Goal: Information Seeking & Learning: Learn about a topic

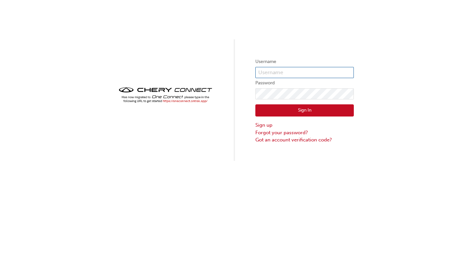
type input "CHAU1416"
click at [302, 111] on button "Sign In" at bounding box center [304, 110] width 98 height 12
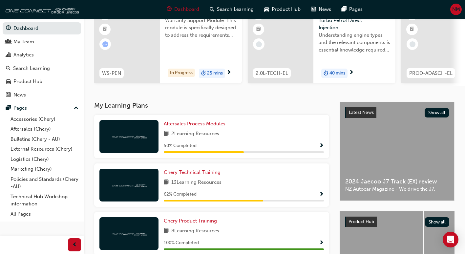
scroll to position [66, 0]
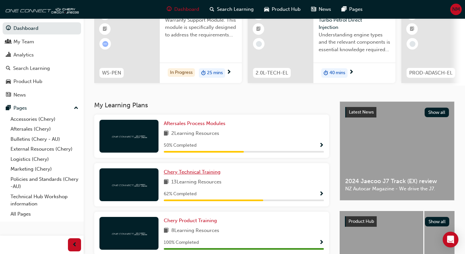
click at [216, 176] on link "Chery Technical Training" at bounding box center [193, 172] width 59 height 8
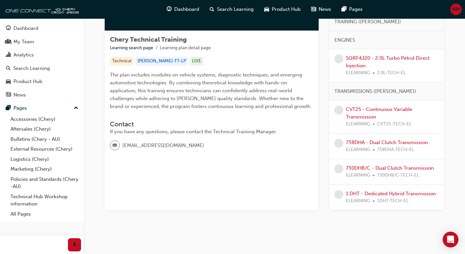
scroll to position [105, 0]
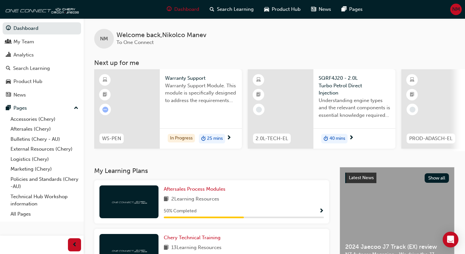
click at [311, 151] on div "2.0L-TECH-EL SQRF4J20 - 2.0L Turbo Petrol Direct Injection Understanding engine…" at bounding box center [322, 110] width 148 height 82
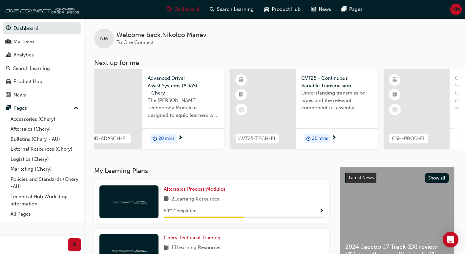
scroll to position [0, 550]
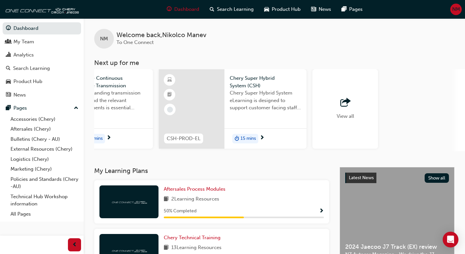
click at [337, 104] on div "button" at bounding box center [345, 102] width 17 height 9
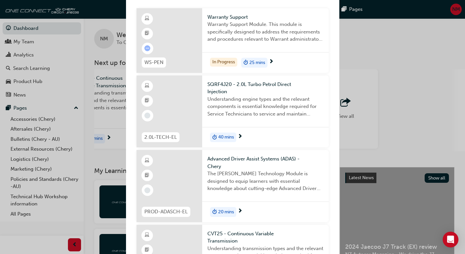
scroll to position [0, 0]
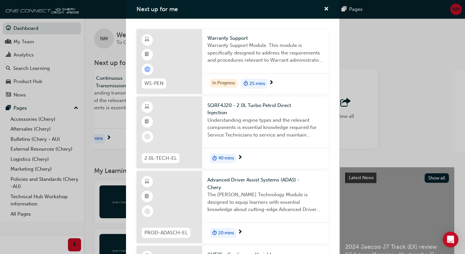
click at [383, 69] on div "Next up for me WS-PEN Warranty Support Warranty Support Module. This module is …" at bounding box center [232, 127] width 465 height 254
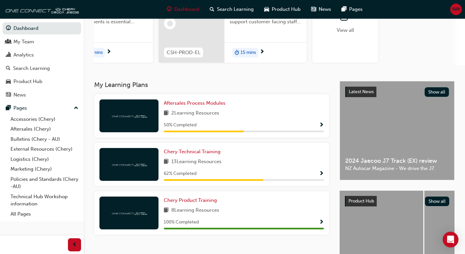
scroll to position [92, 0]
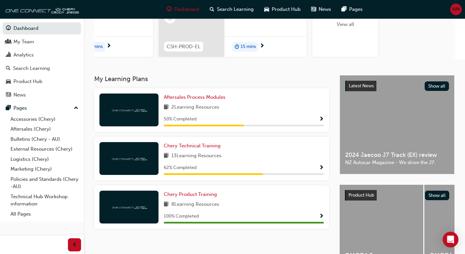
click at [132, 155] on div at bounding box center [128, 158] width 59 height 33
click at [183, 146] on span "Chery Technical Training" at bounding box center [192, 146] width 57 height 6
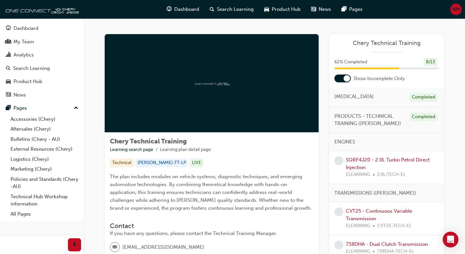
click at [342, 76] on div at bounding box center [343, 79] width 16 height 8
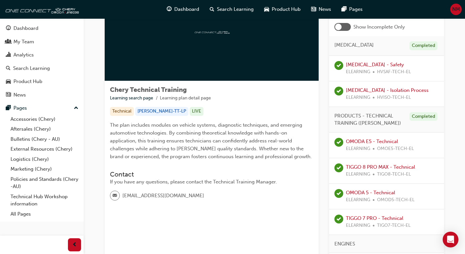
scroll to position [53, 0]
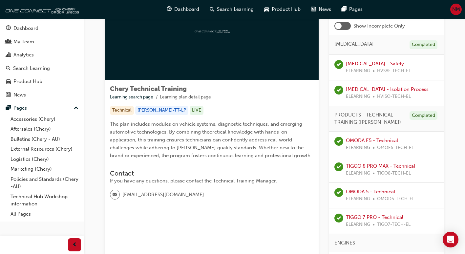
click at [356, 194] on div "OMODA 5 - Technical ELEARNING OMOD5-TECH-EL" at bounding box center [380, 195] width 69 height 15
click at [355, 189] on link "OMODA 5 - Technical" at bounding box center [370, 192] width 49 height 6
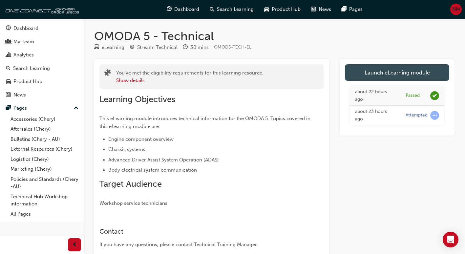
click at [388, 68] on link "Launch eLearning module" at bounding box center [397, 72] width 104 height 16
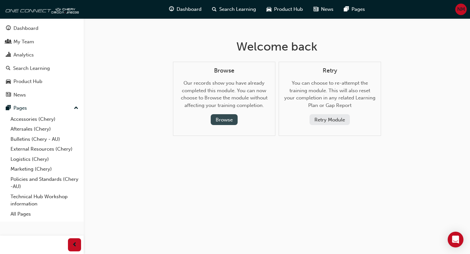
click at [218, 119] on button "Browse" at bounding box center [224, 119] width 27 height 11
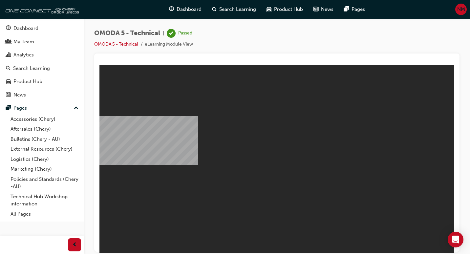
click at [468, 150] on div "OMODA 5 - Technical | Passed OMODA 5 - Technical eLearning Module View" at bounding box center [277, 127] width 386 height 219
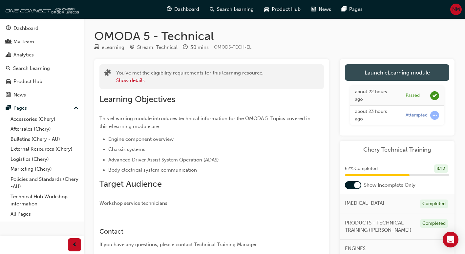
click at [395, 72] on link "Launch eLearning module" at bounding box center [397, 72] width 104 height 16
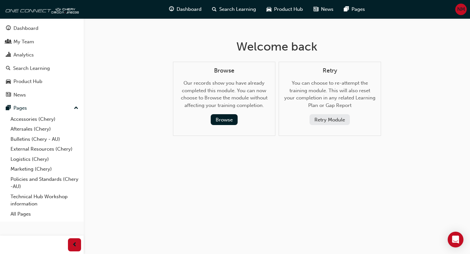
click at [341, 118] on button "Retry Module" at bounding box center [330, 119] width 40 height 11
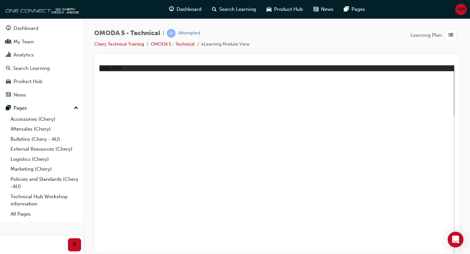
drag, startPoint x: 342, startPoint y: 152, endPoint x: 146, endPoint y: 171, distance: 196.6
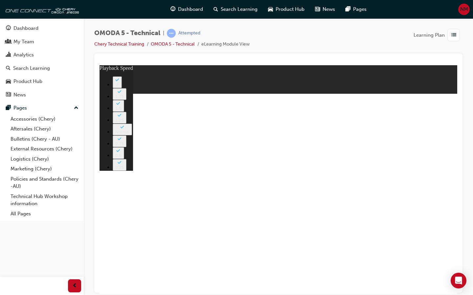
type input "10"
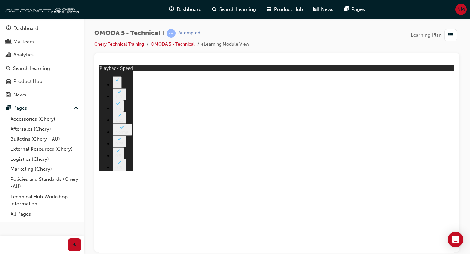
type input "424"
